Goal: Task Accomplishment & Management: Manage account settings

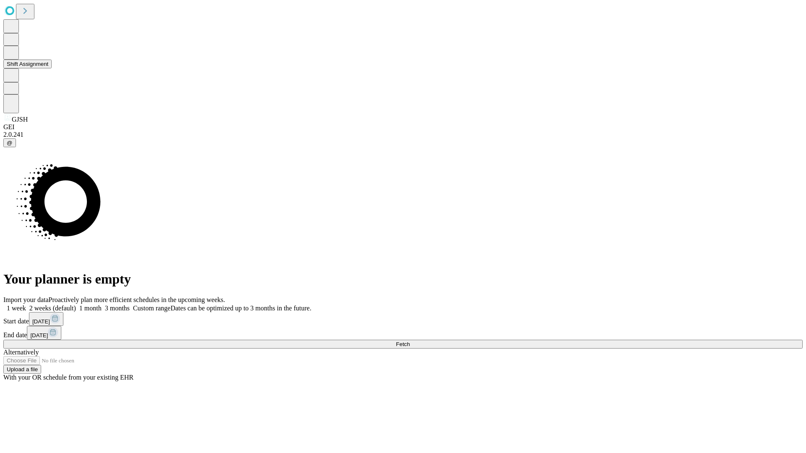
click at [52, 68] on button "Shift Assignment" at bounding box center [27, 64] width 48 height 9
